Goal: Task Accomplishment & Management: Complete application form

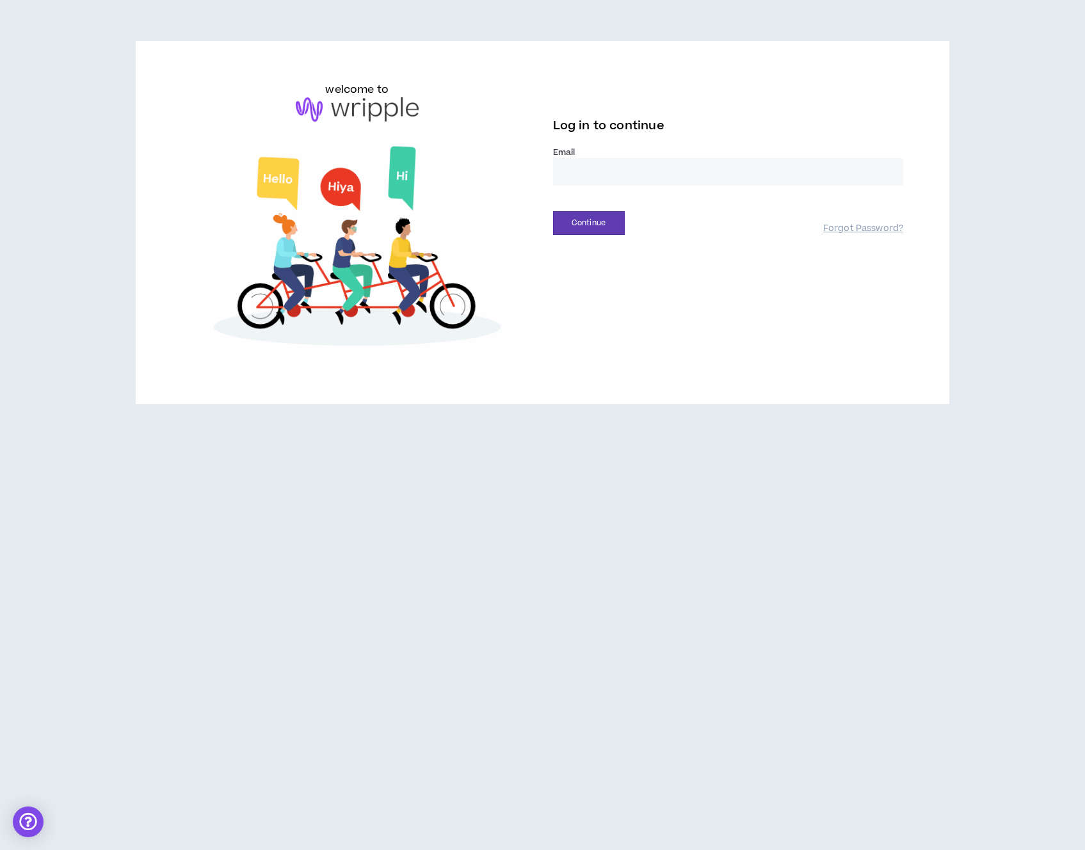
click at [644, 175] on input "email" at bounding box center [728, 172] width 351 height 28
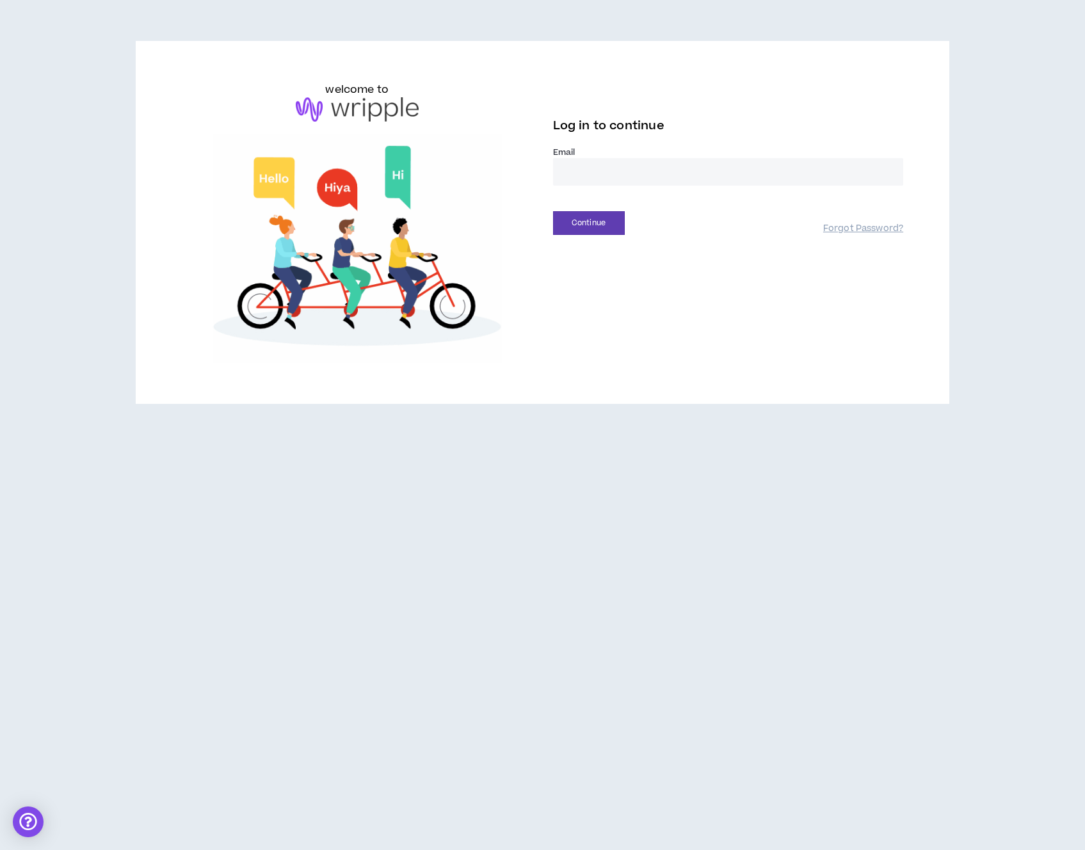
type input "**********"
click at [616, 220] on button "Continue" at bounding box center [589, 223] width 72 height 24
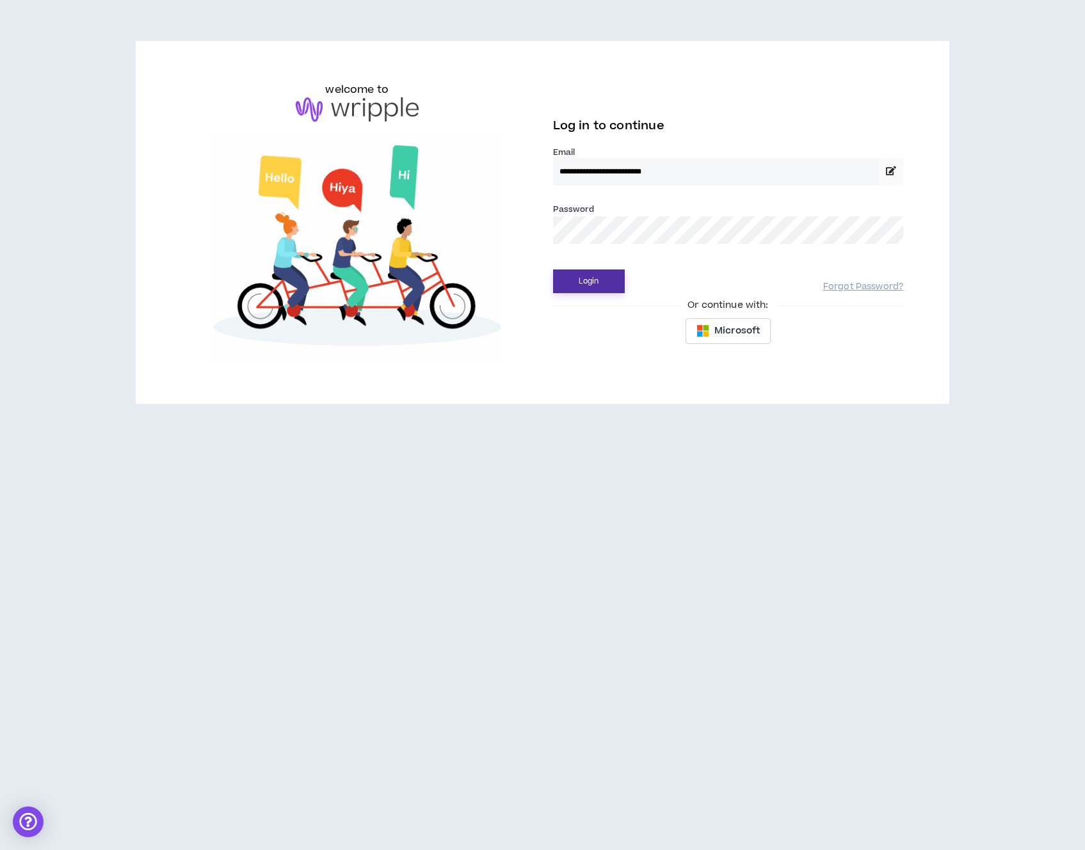
click at [594, 284] on button "Login" at bounding box center [589, 281] width 72 height 24
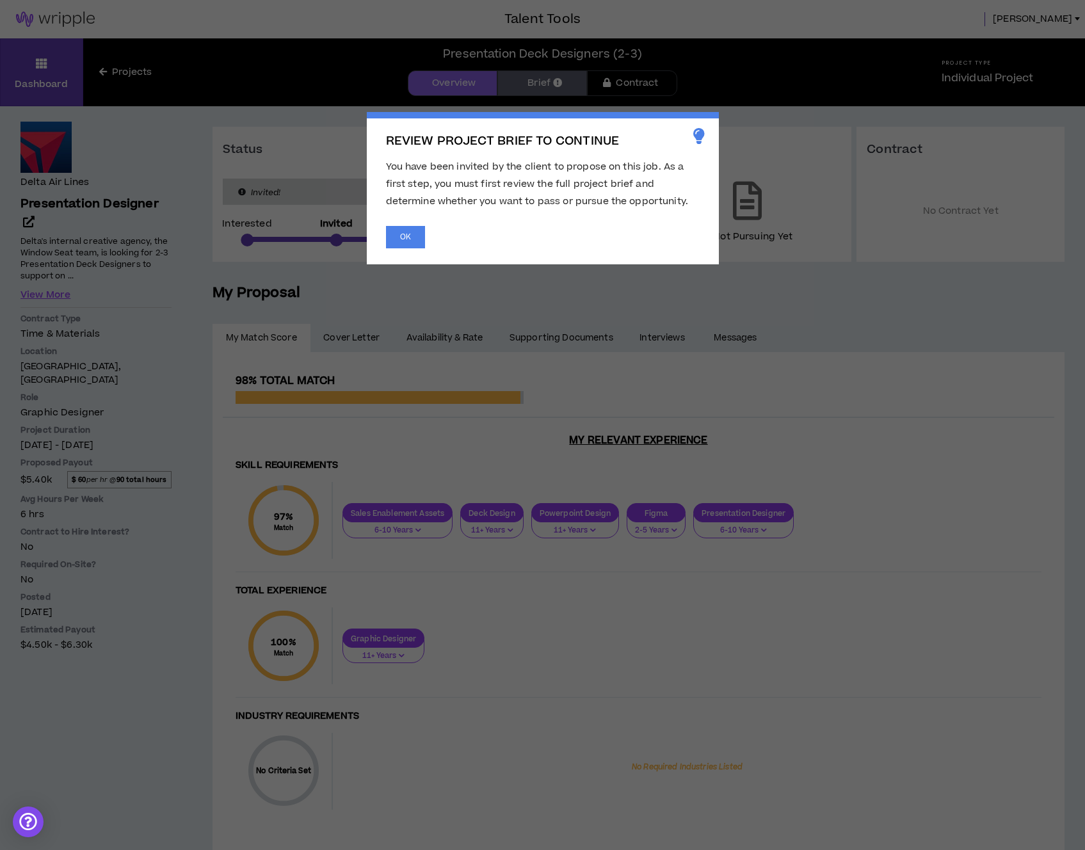
click at [385, 235] on div "REVIEW PROJECT BRIEF TO CONTINUE You have been invited by the client to propose…" at bounding box center [543, 188] width 352 height 152
click at [395, 236] on button "OK" at bounding box center [405, 237] width 39 height 22
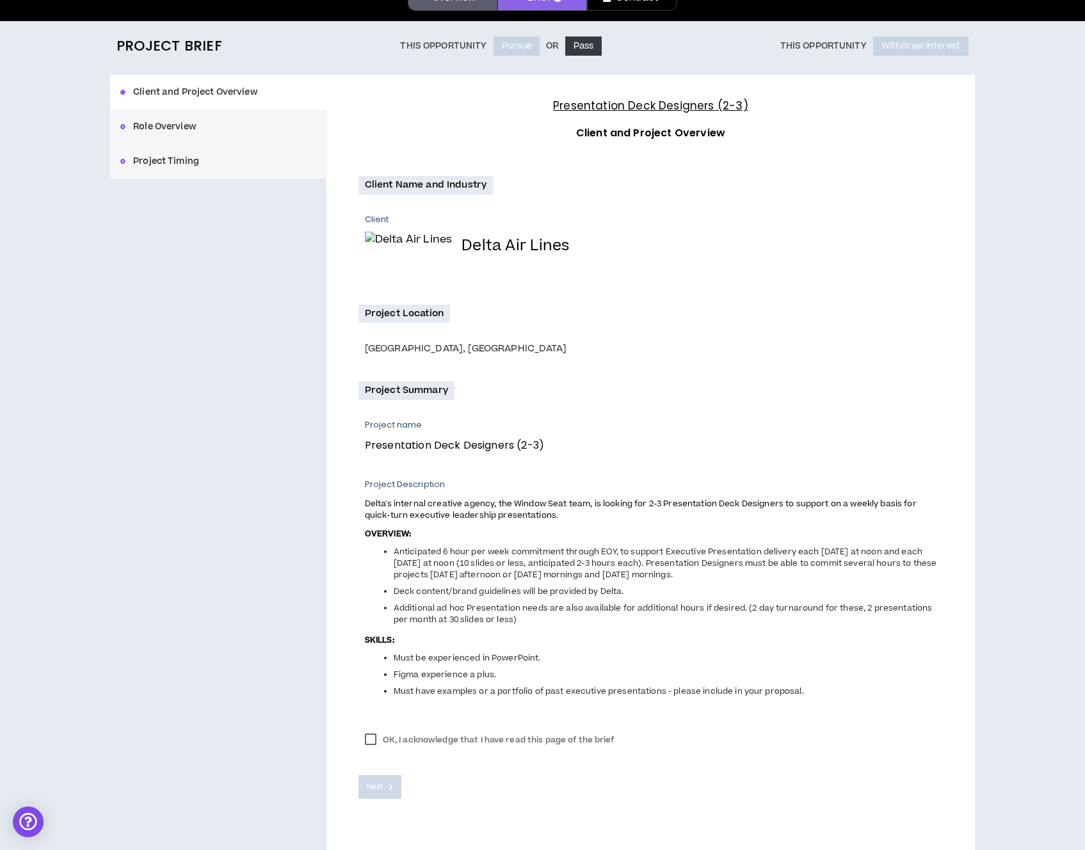
scroll to position [112, 0]
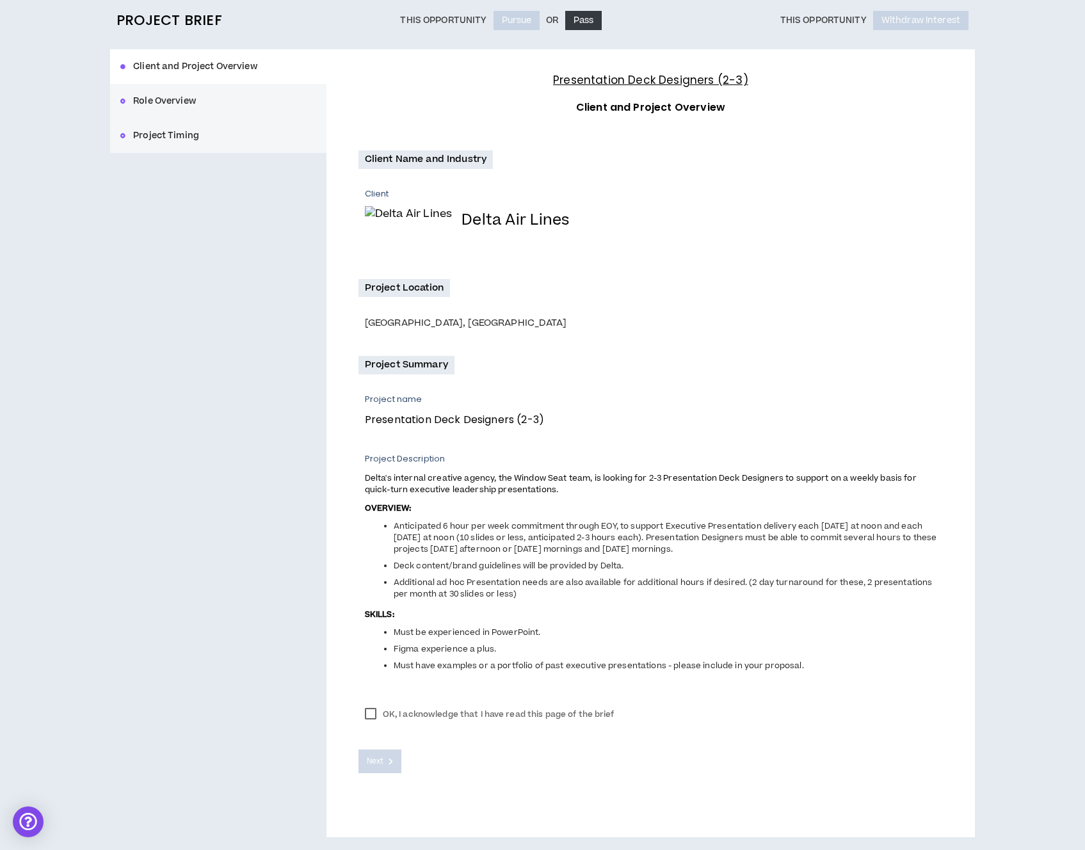
click at [370, 710] on label "OK, I acknowledge that I have read this page of the brief" at bounding box center [489, 714] width 262 height 19
click at [371, 760] on span "Next" at bounding box center [375, 761] width 17 height 12
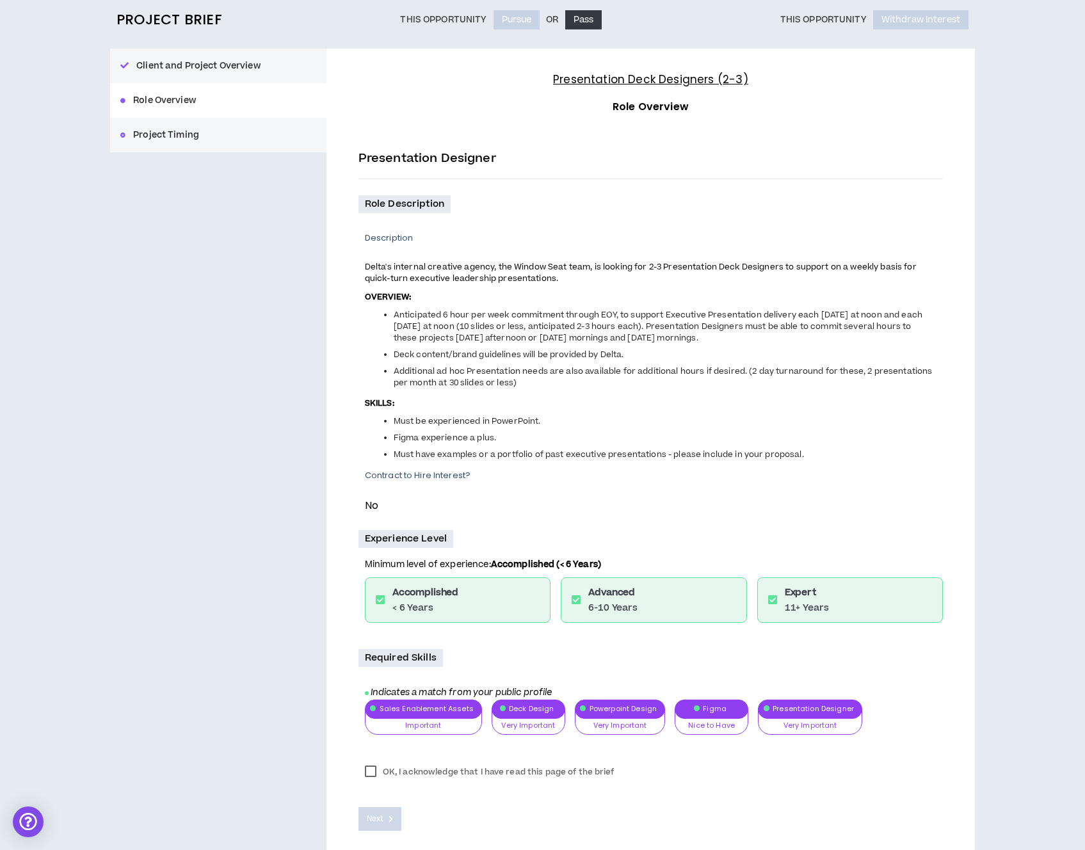
scroll to position [170, 0]
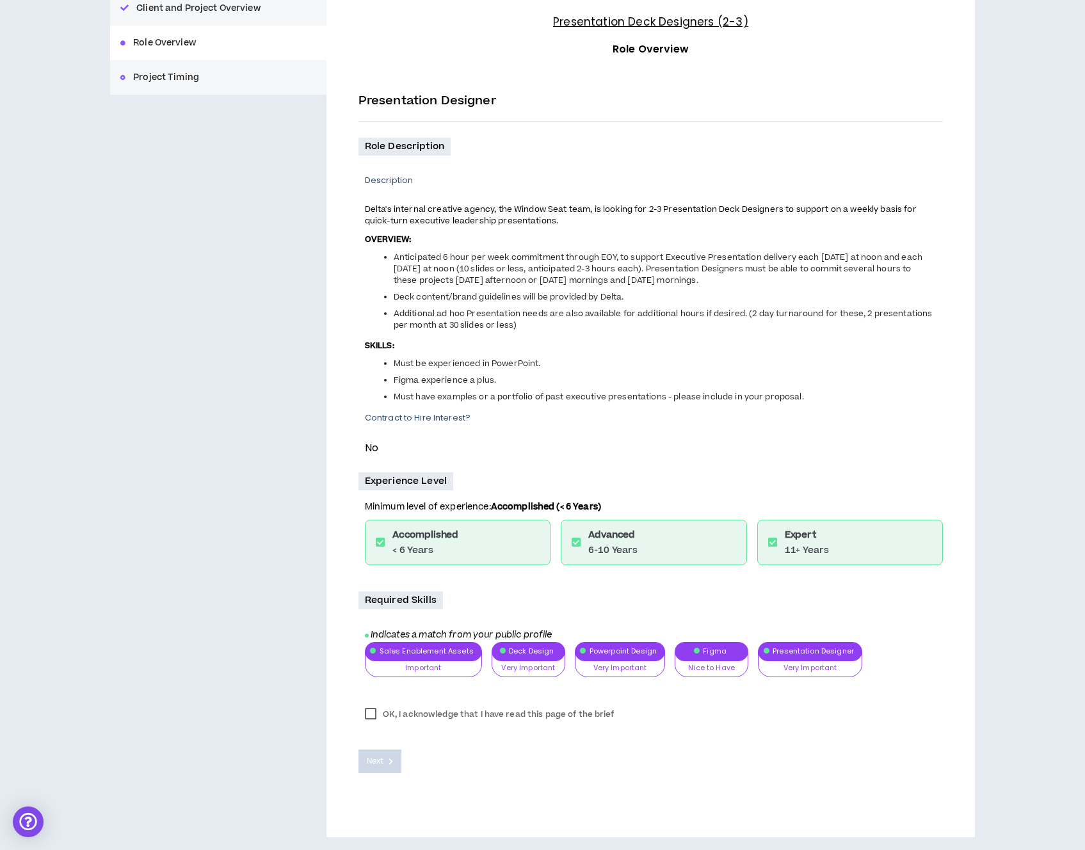
click at [380, 713] on label "OK, I acknowledge that I have read this page of the brief" at bounding box center [489, 714] width 262 height 19
click at [376, 759] on span "Next" at bounding box center [375, 761] width 17 height 12
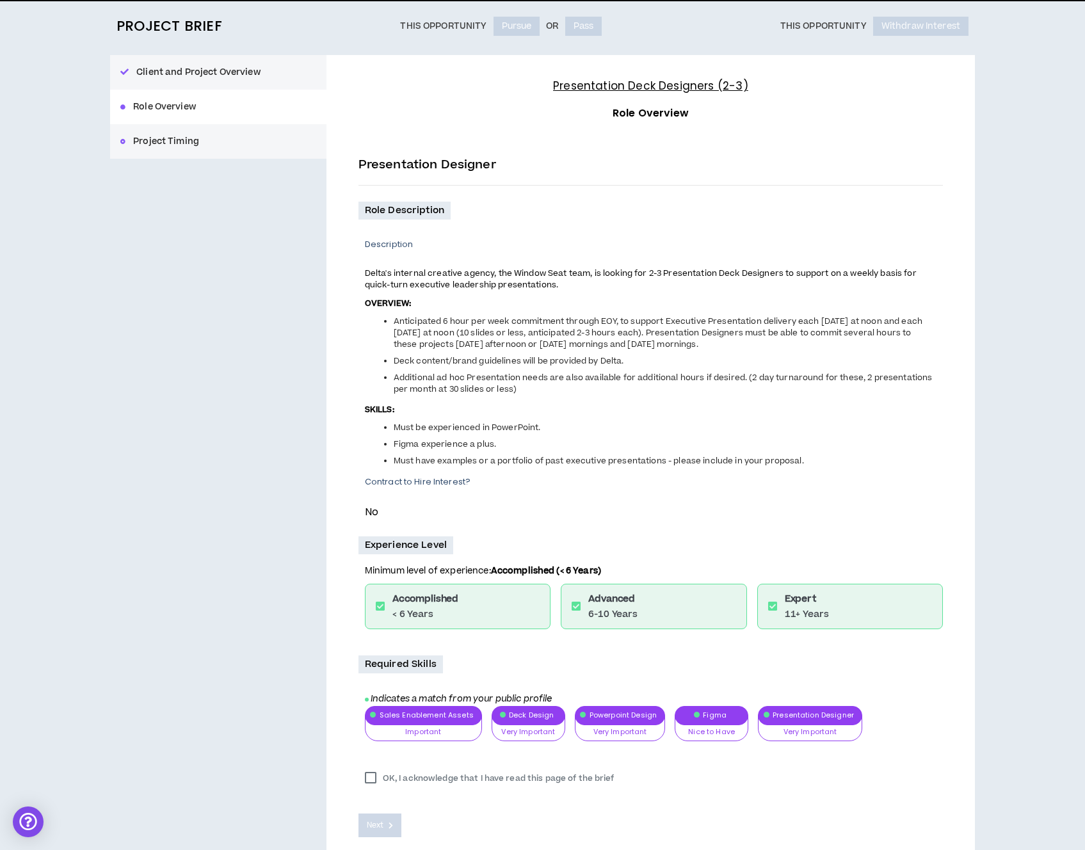
scroll to position [106, 0]
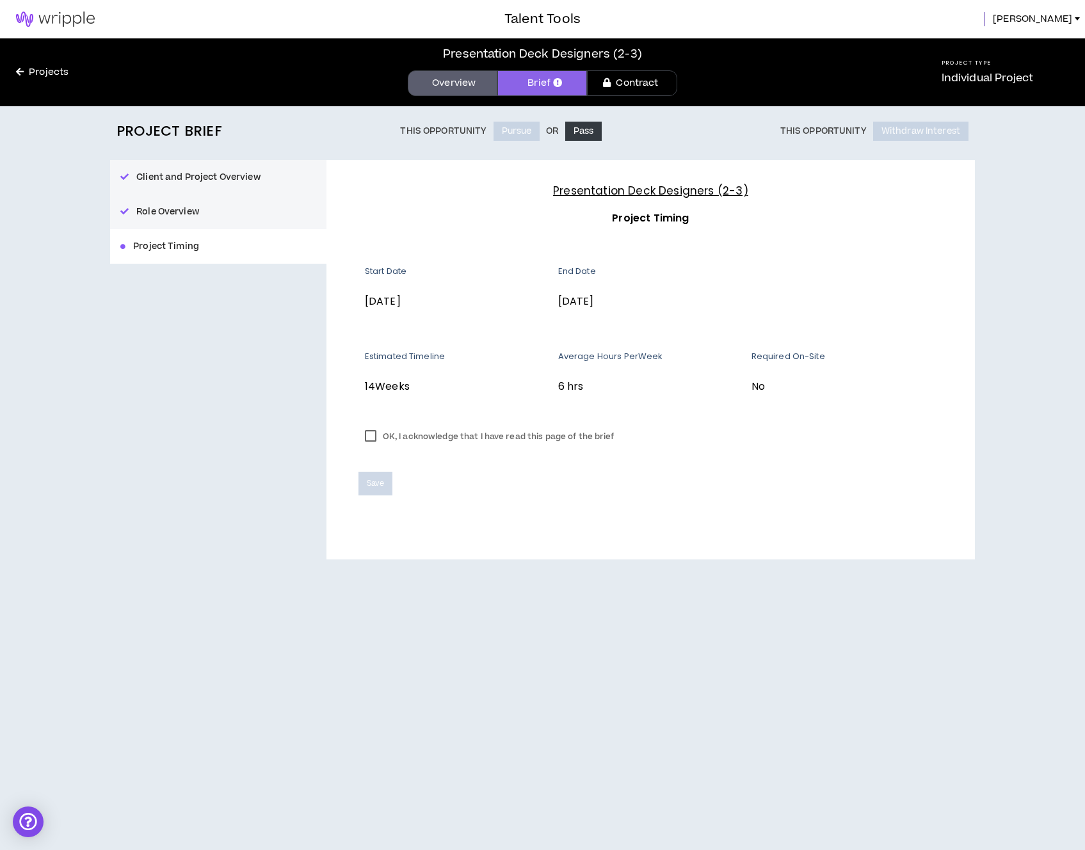
click at [372, 434] on label "OK, I acknowledge that I have read this page of the brief" at bounding box center [489, 436] width 262 height 19
click at [375, 482] on span "Save" at bounding box center [375, 483] width 17 height 12
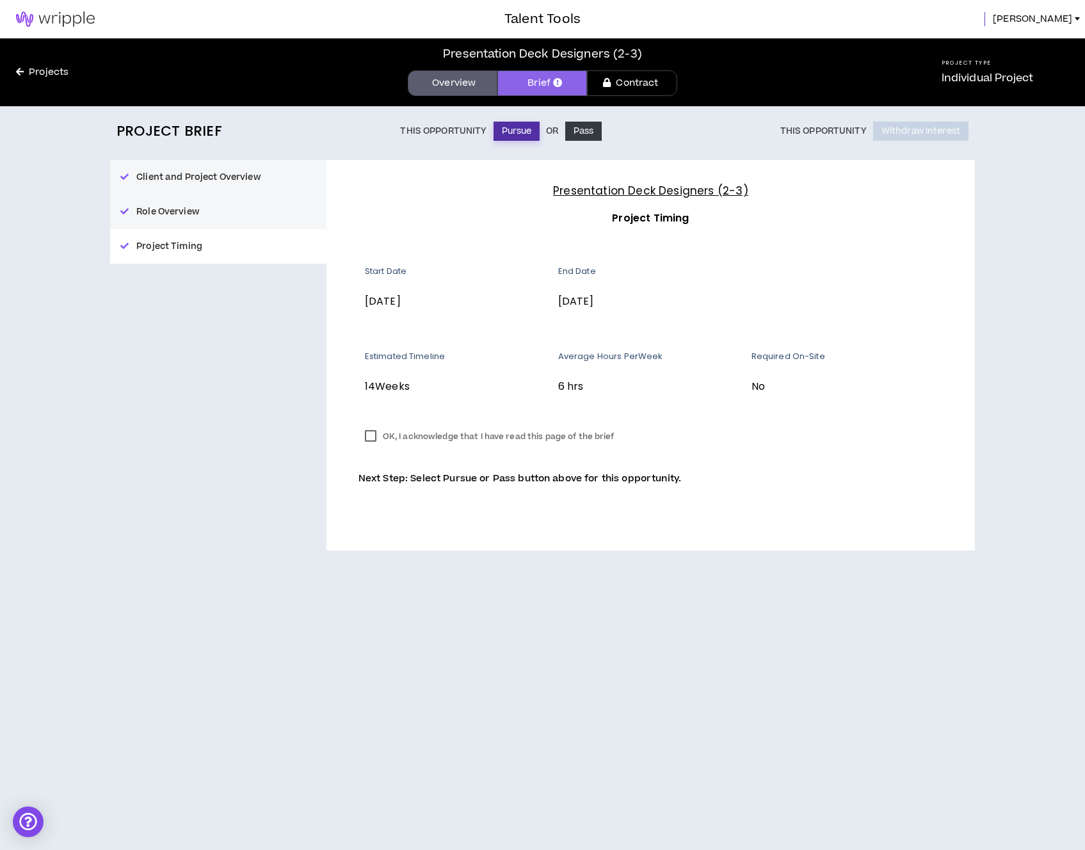
click at [511, 129] on button "Pursue" at bounding box center [516, 131] width 47 height 19
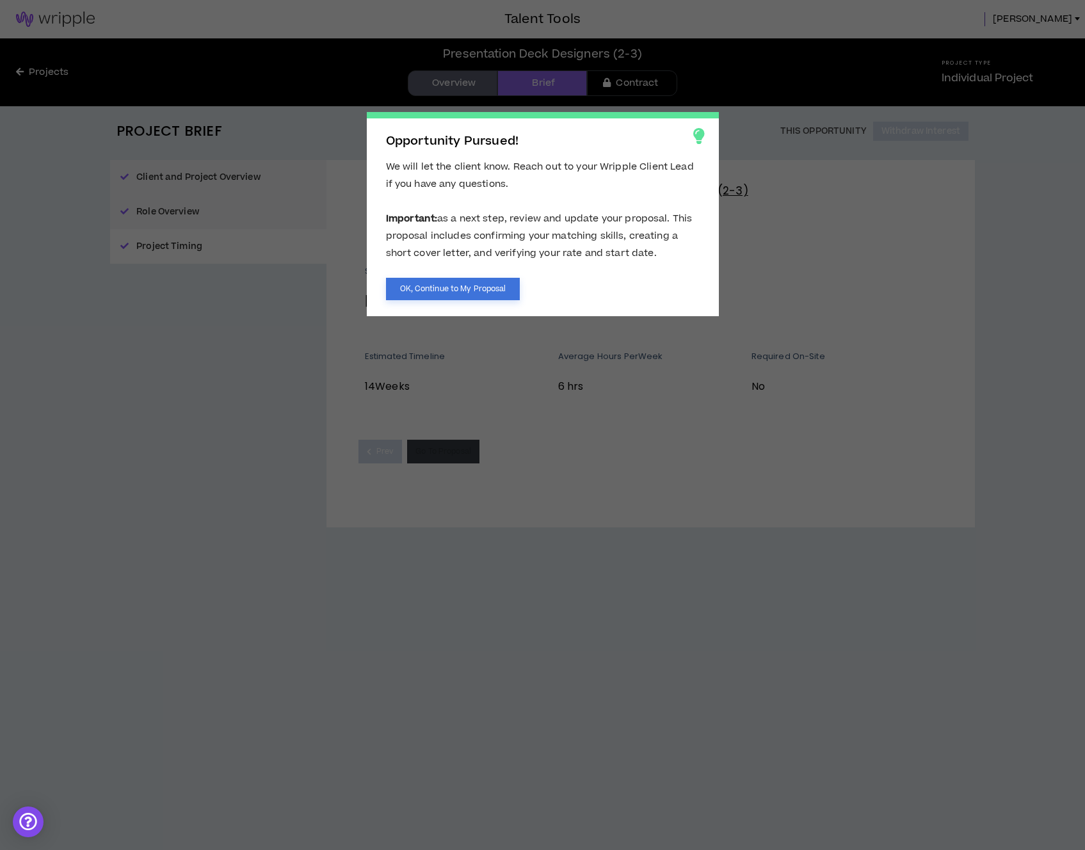
click at [467, 282] on button "OK, Continue to My Proposal" at bounding box center [453, 289] width 134 height 22
